Goal: Find specific page/section: Find specific page/section

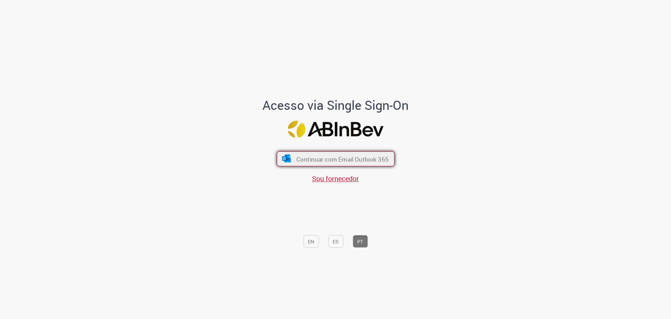
click at [357, 155] on font "Continuar com Email Outlook 365" at bounding box center [342, 159] width 92 height 8
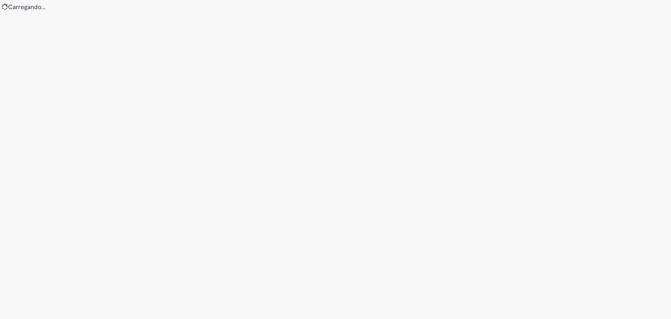
click at [478, 155] on div "Loading..." at bounding box center [335, 159] width 671 height 319
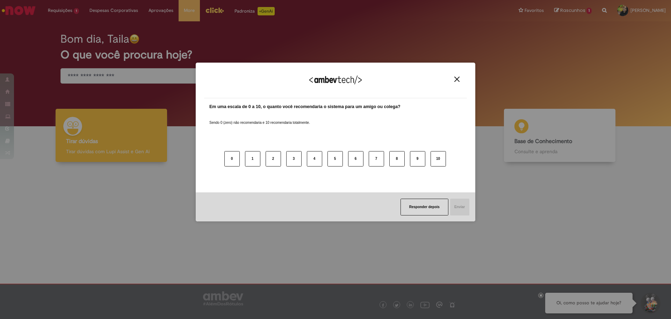
click at [460, 71] on div "Agradecemos seu feedback!" at bounding box center [335, 84] width 263 height 27
click at [456, 79] on img "Close" at bounding box center [457, 79] width 5 height 5
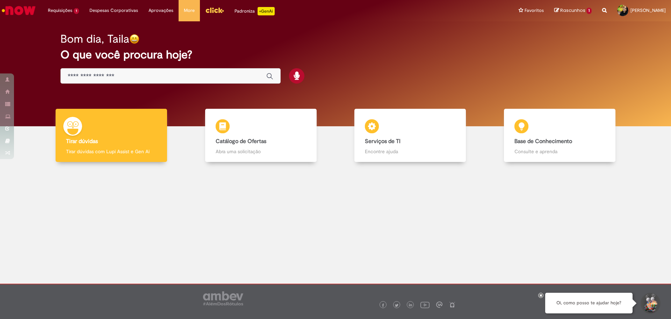
click at [50, 72] on div "Bom dia, Taila O que você procura hoje?" at bounding box center [335, 58] width 575 height 59
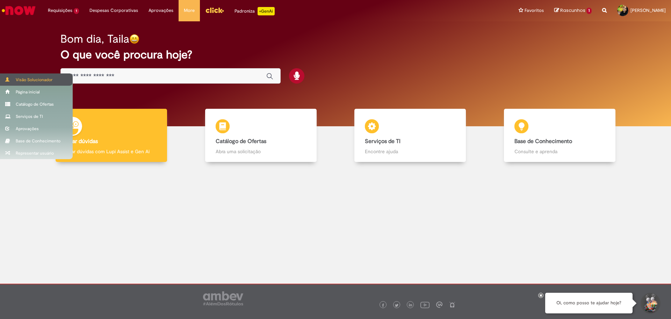
click at [34, 80] on div "Visão Solucionador" at bounding box center [36, 79] width 73 height 12
